Goal: Information Seeking & Learning: Learn about a topic

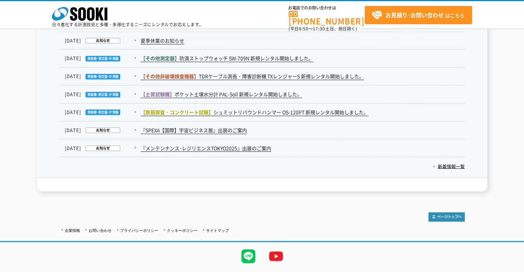
scroll to position [1179, 0]
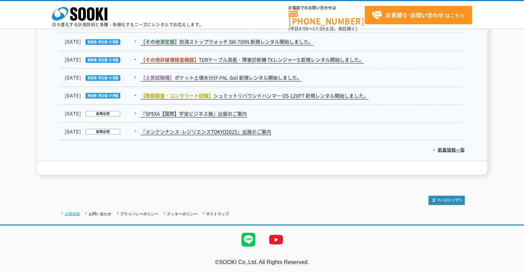
click at [70, 214] on link "企業情報" at bounding box center [72, 214] width 15 height 4
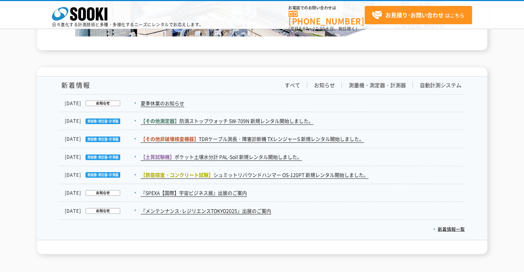
scroll to position [1099, 0]
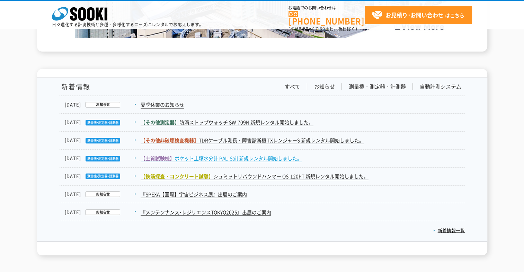
click at [179, 160] on link "【土質試験機】 ポケット土壌水分計 PAL-Soil 新規レンタル開始しました。" at bounding box center [221, 158] width 161 height 7
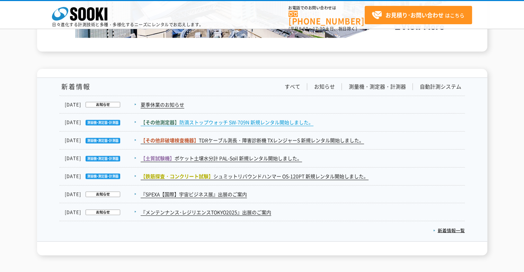
click at [234, 122] on link "【その他測定器】 防滴ストップウォッチ SW-709N 新規レンタル開始しました。" at bounding box center [227, 122] width 173 height 7
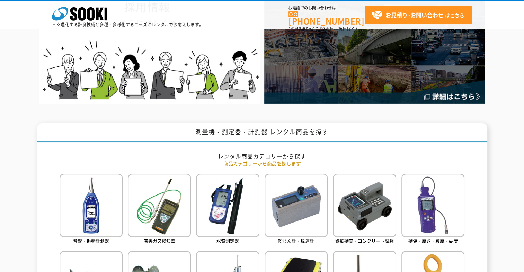
scroll to position [169, 0]
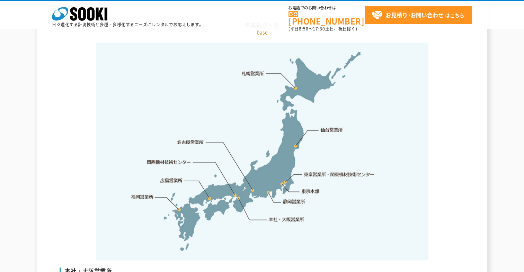
scroll to position [1426, 0]
click at [310, 188] on link "東京本部" at bounding box center [311, 191] width 18 height 7
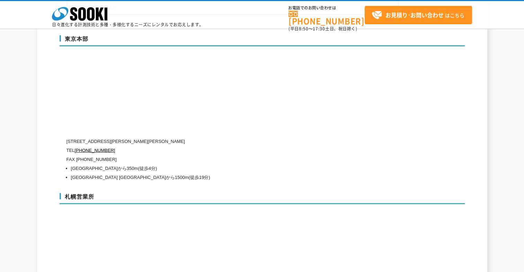
scroll to position [1847, 0]
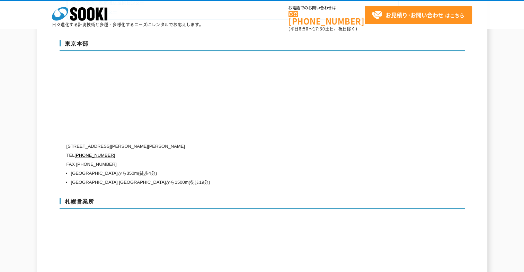
click at [269, 142] on p "〒104-0033 東京都中央区新川1-8-6 秩父ビルディング5階" at bounding box center [233, 146] width 333 height 9
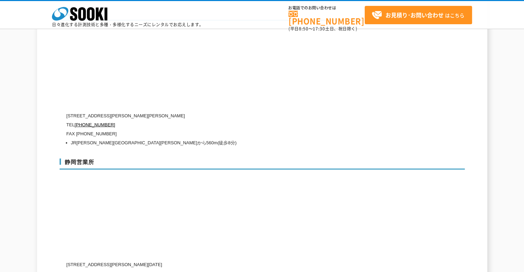
scroll to position [2168, 0]
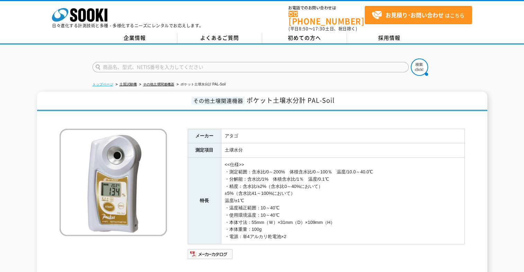
click at [104, 82] on link "トップページ" at bounding box center [102, 84] width 21 height 4
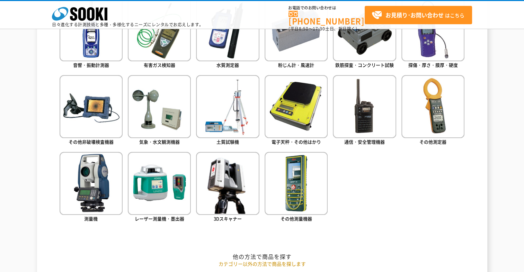
scroll to position [378, 0]
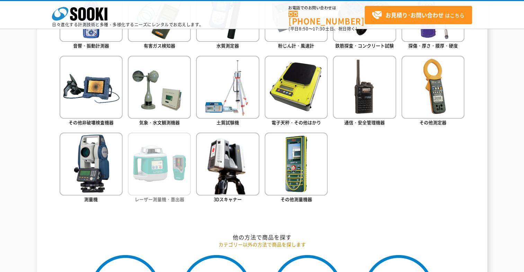
click at [157, 188] on img at bounding box center [159, 164] width 63 height 63
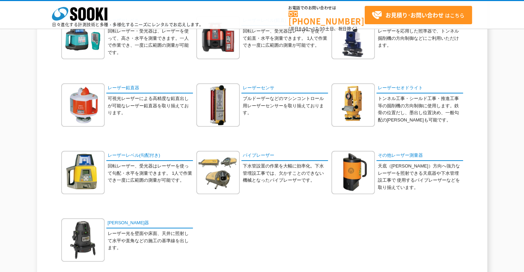
scroll to position [104, 0]
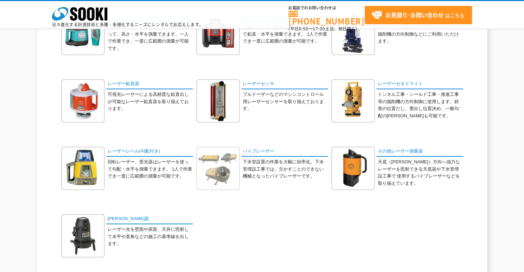
click at [219, 174] on img at bounding box center [217, 168] width 43 height 43
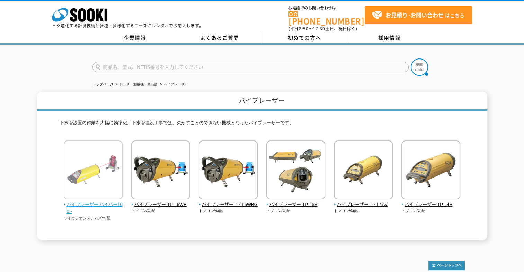
click at [98, 166] on img at bounding box center [93, 171] width 59 height 61
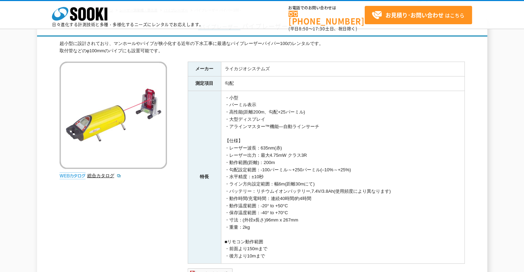
scroll to position [42, 0]
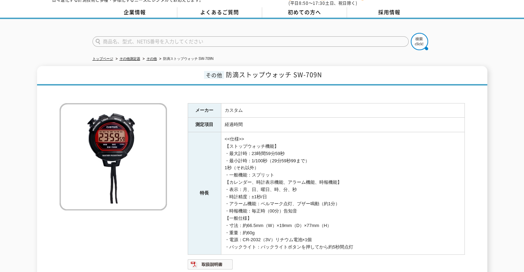
scroll to position [26, 0]
